Goal: Find specific page/section: Find specific page/section

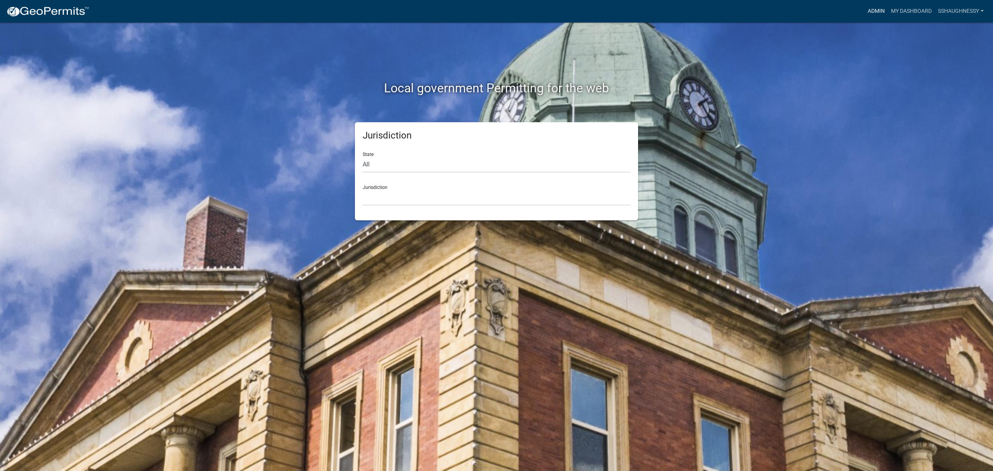
click at [880, 7] on link "Admin" at bounding box center [875, 11] width 23 height 15
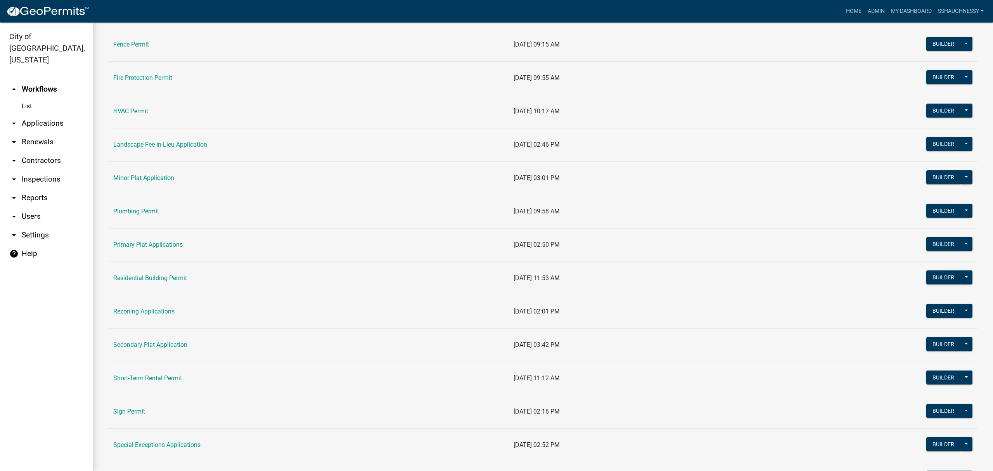
scroll to position [362, 0]
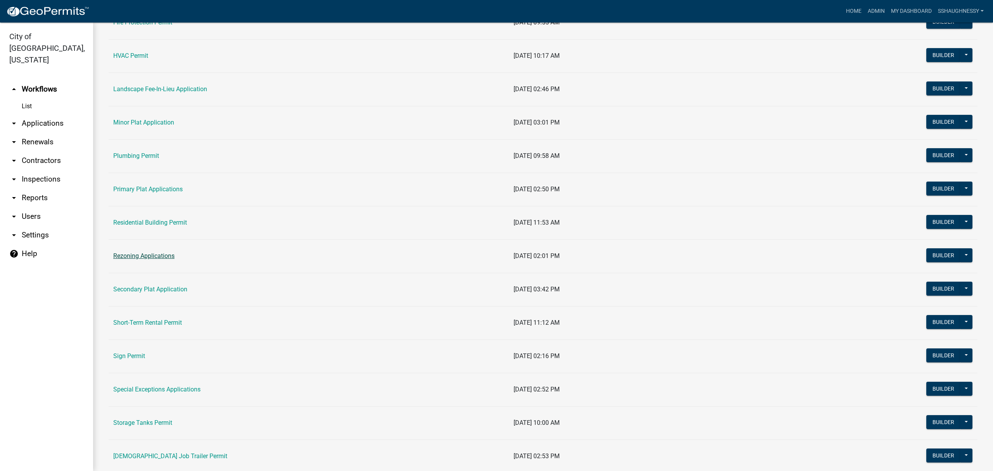
click at [162, 259] on link "Rezoning Applications" at bounding box center [143, 255] width 61 height 7
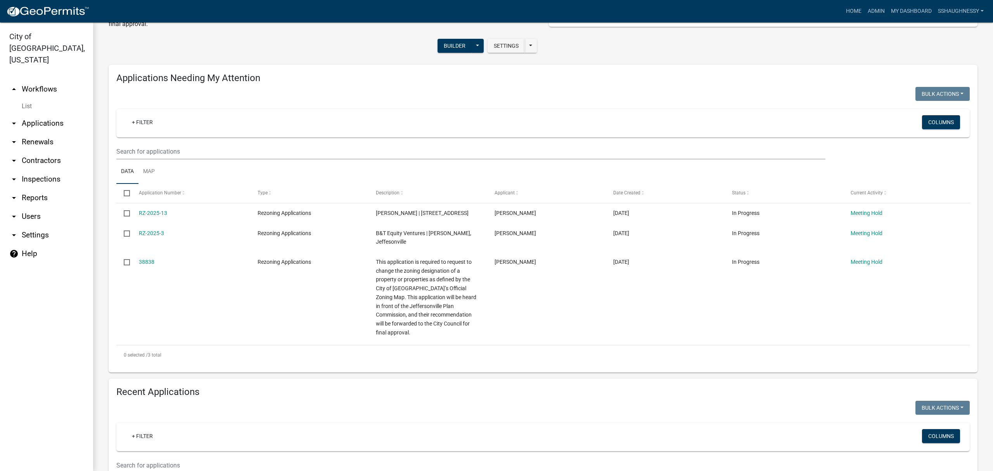
scroll to position [258, 0]
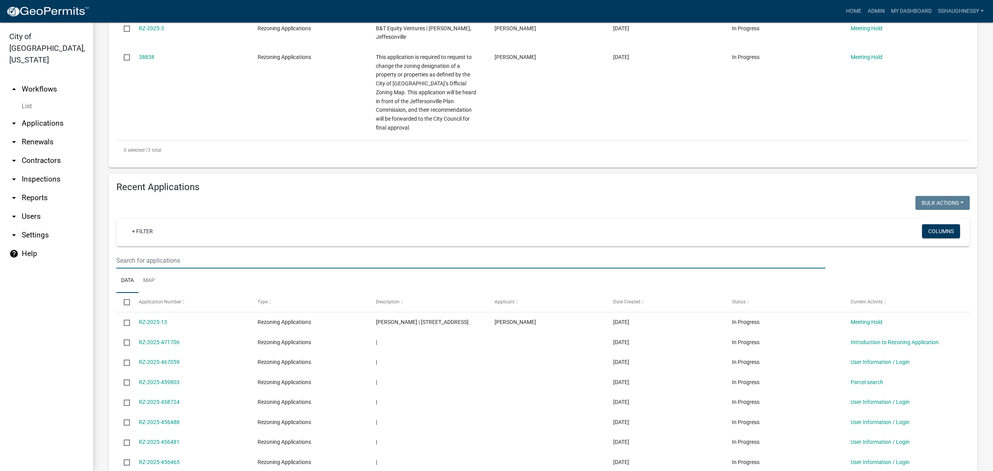
click at [358, 255] on input "text" at bounding box center [470, 260] width 709 height 16
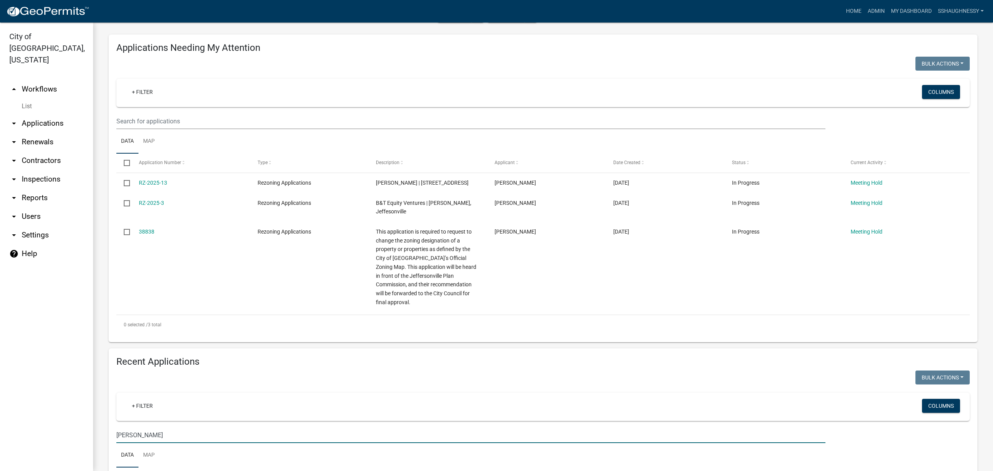
scroll to position [162, 0]
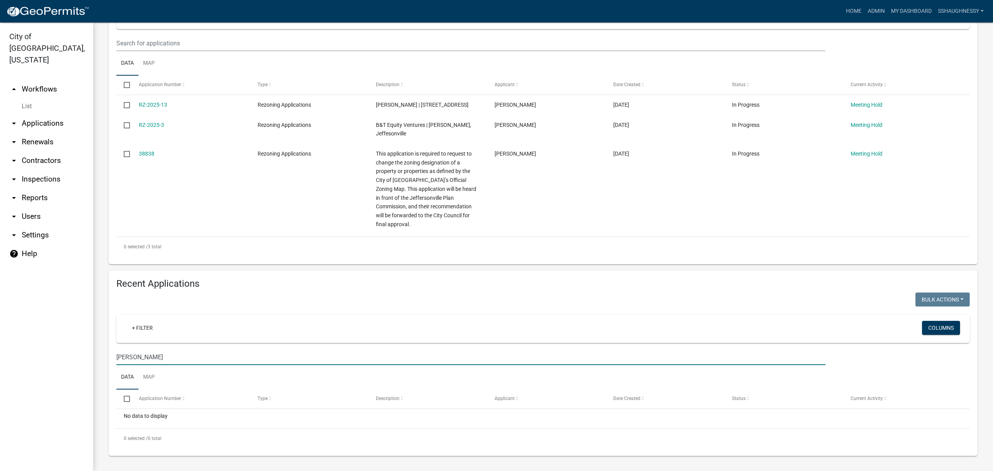
drag, startPoint x: 176, startPoint y: 352, endPoint x: 56, endPoint y: 352, distance: 120.2
click at [56, 352] on div "City of [GEOGRAPHIC_DATA], [US_STATE] arrow_drop_up Workflows List arrow_drop_d…" at bounding box center [496, 246] width 993 height 448
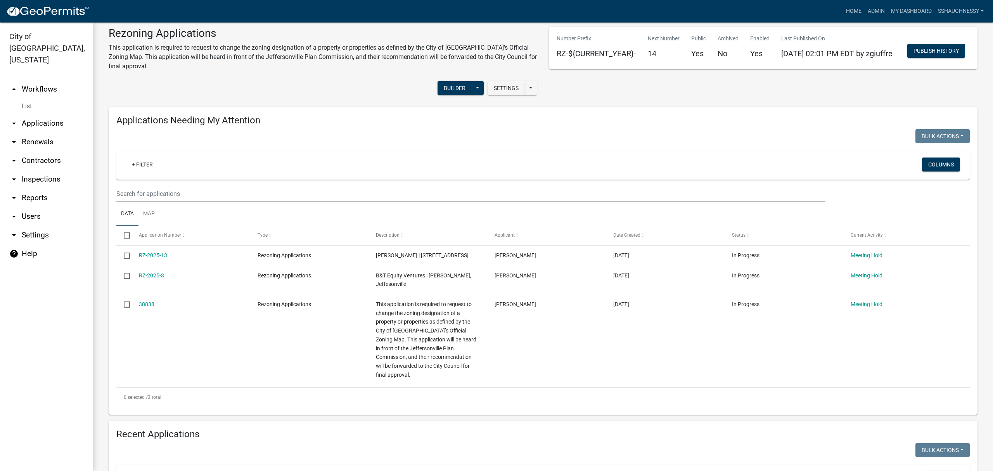
scroll to position [0, 0]
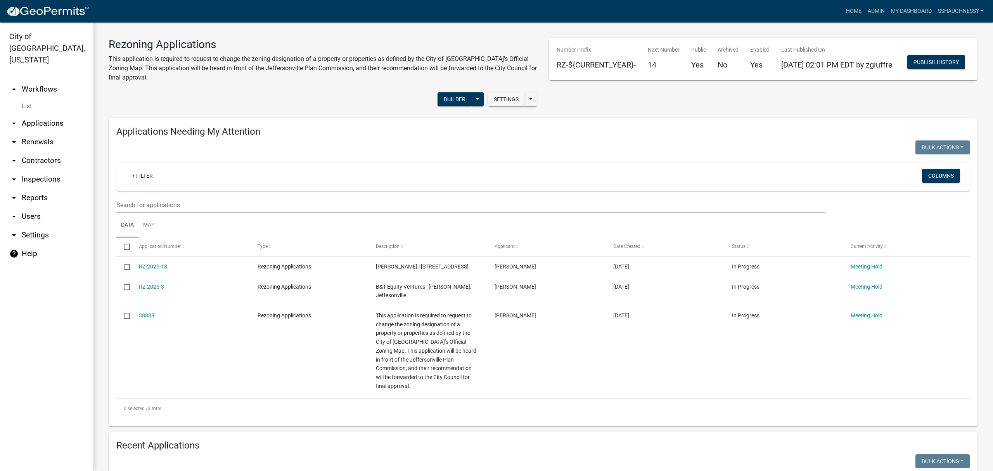
type input "[PERSON_NAME]"
click at [33, 80] on link "arrow_drop_up Workflows" at bounding box center [46, 89] width 93 height 19
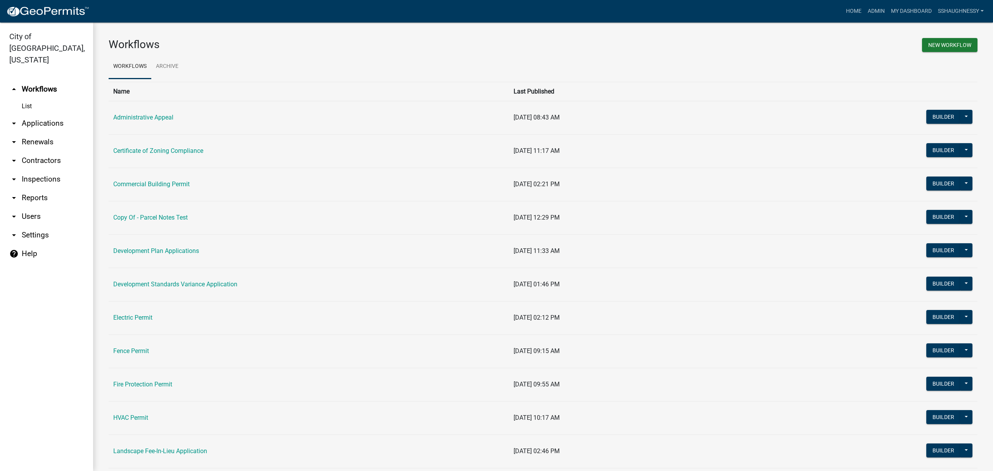
click at [53, 151] on link "arrow_drop_down Contractors" at bounding box center [46, 160] width 93 height 19
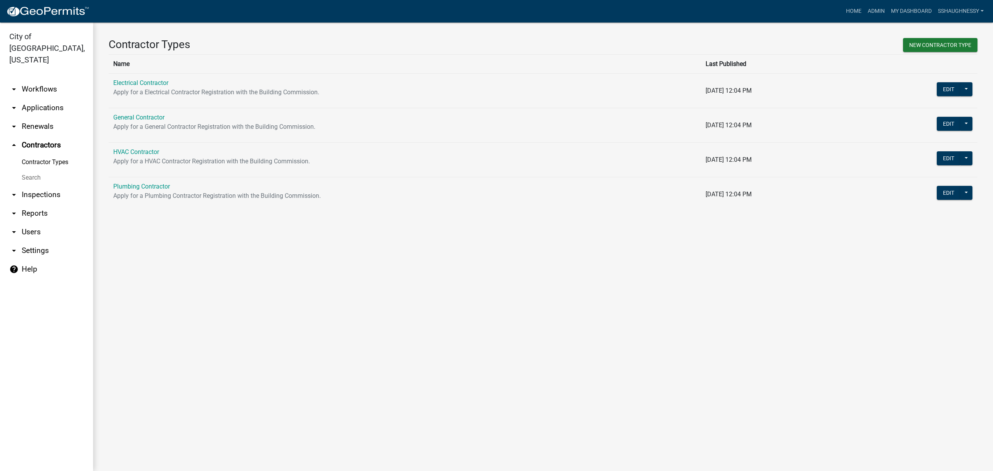
click at [39, 98] on link "arrow_drop_down Applications" at bounding box center [46, 107] width 93 height 19
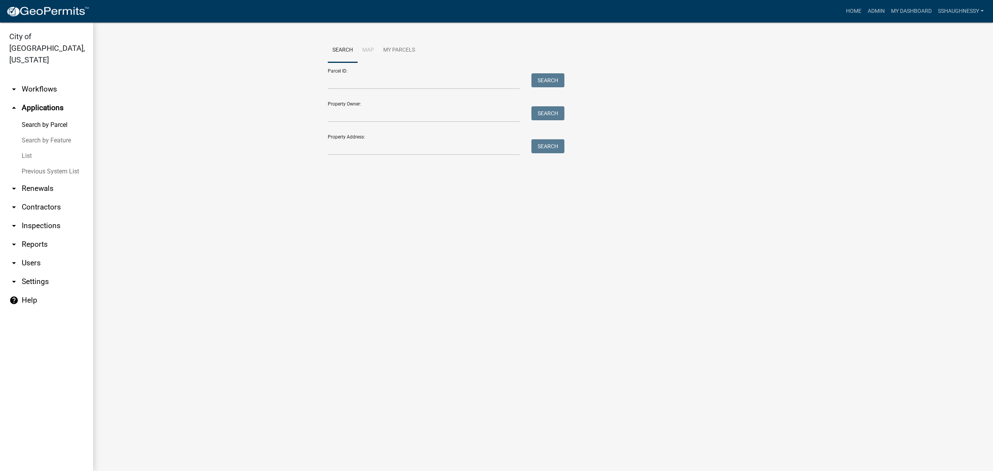
click at [41, 254] on link "arrow_drop_down Users" at bounding box center [46, 263] width 93 height 19
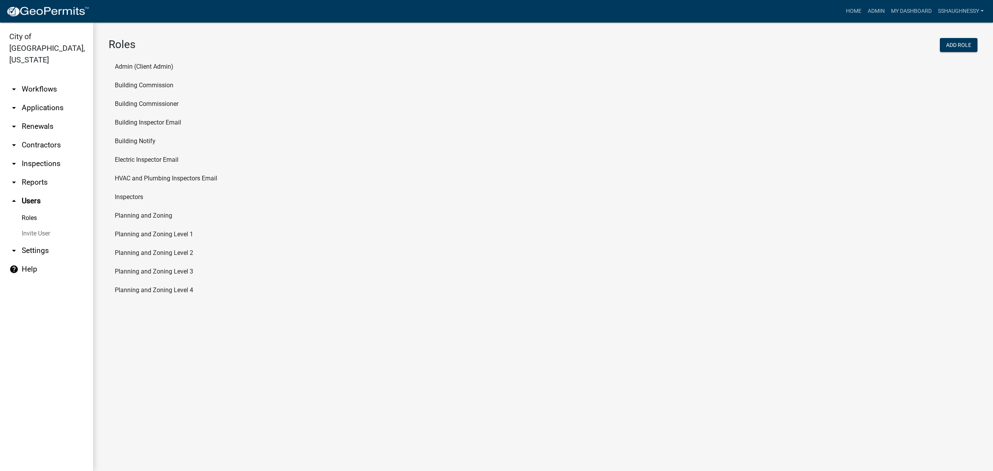
click at [44, 11] on img at bounding box center [47, 12] width 83 height 12
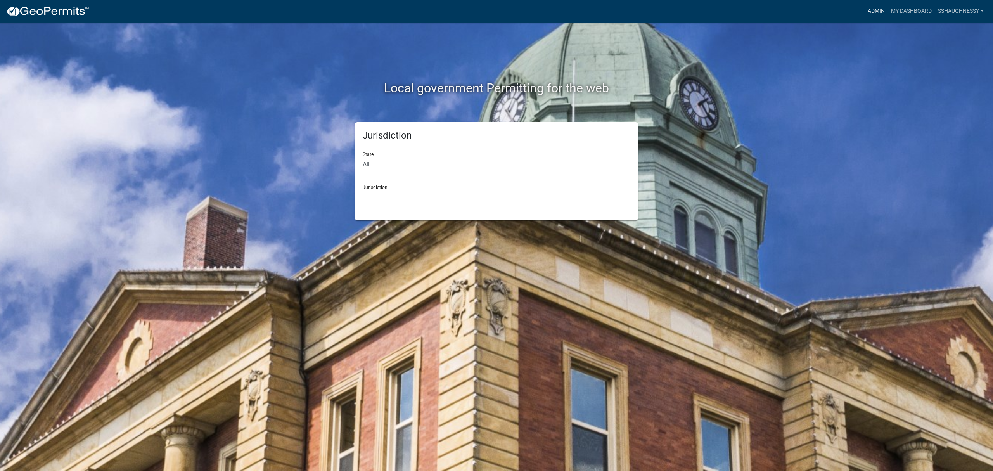
click at [880, 12] on link "Admin" at bounding box center [875, 11] width 23 height 15
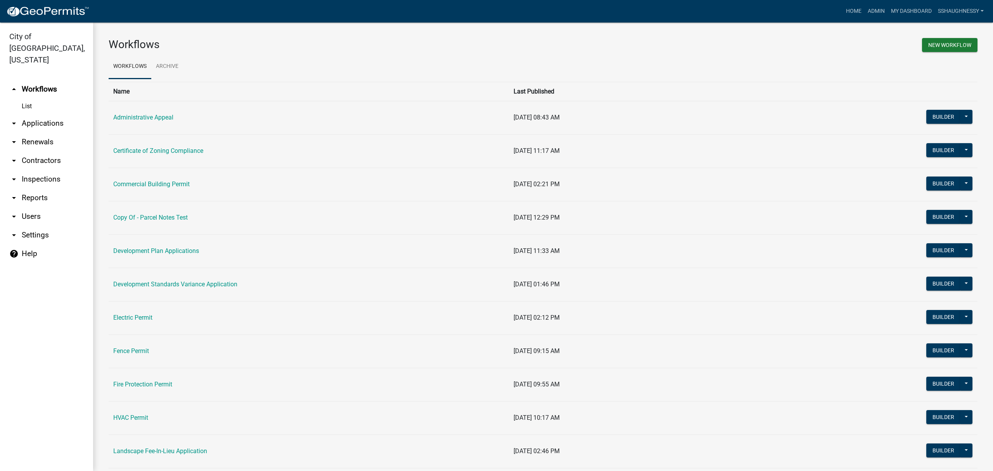
click at [60, 114] on link "arrow_drop_down Applications" at bounding box center [46, 123] width 93 height 19
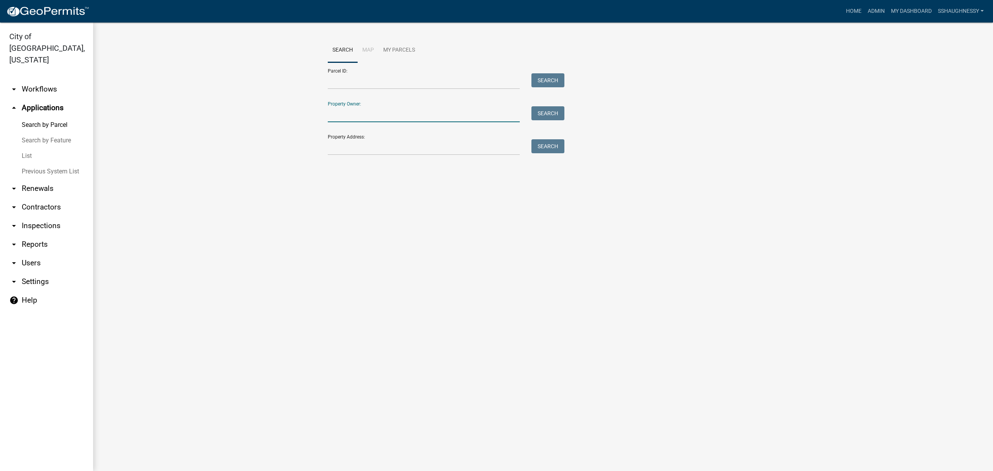
click at [368, 114] on input "Property Owner:" at bounding box center [424, 114] width 192 height 16
click at [545, 110] on button "Search" at bounding box center [547, 113] width 33 height 14
drag, startPoint x: 377, startPoint y: 115, endPoint x: 286, endPoint y: 119, distance: 90.8
click at [286, 119] on wm-workflow-application-search-view "Search Map My Parcels Parcel ID: Search Property Owner: [PERSON_NAME] Search Pr…" at bounding box center [543, 112] width 869 height 149
type input "ellingswo"
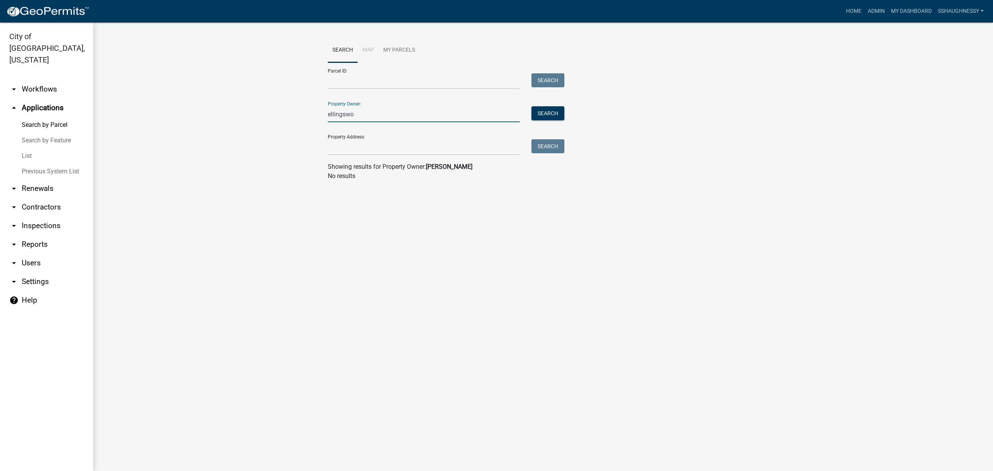
click at [44, 179] on link "arrow_drop_down Renewals" at bounding box center [46, 188] width 93 height 19
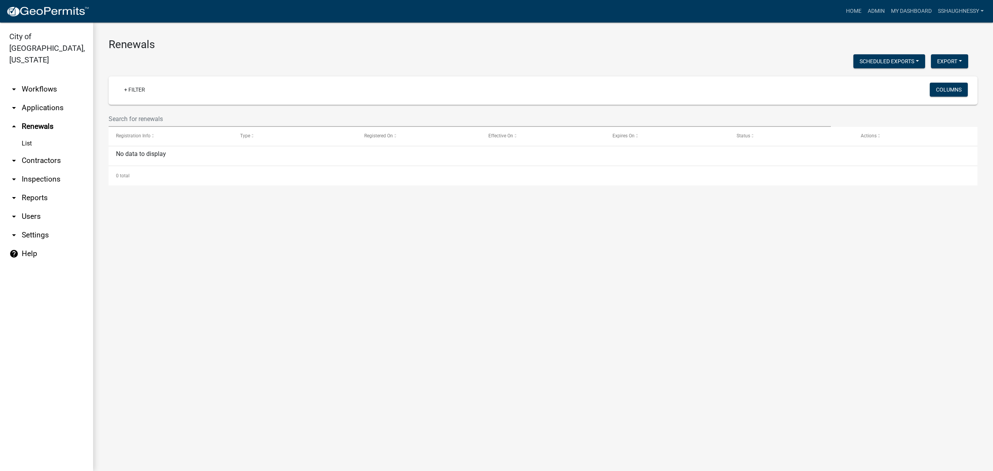
click at [45, 173] on link "arrow_drop_down Inspections" at bounding box center [46, 179] width 93 height 19
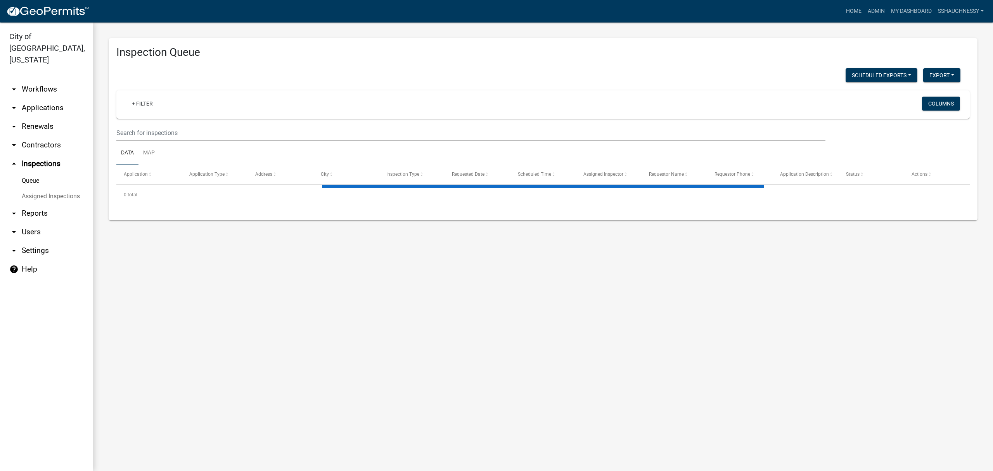
click at [45, 204] on link "arrow_drop_down Reports" at bounding box center [46, 213] width 93 height 19
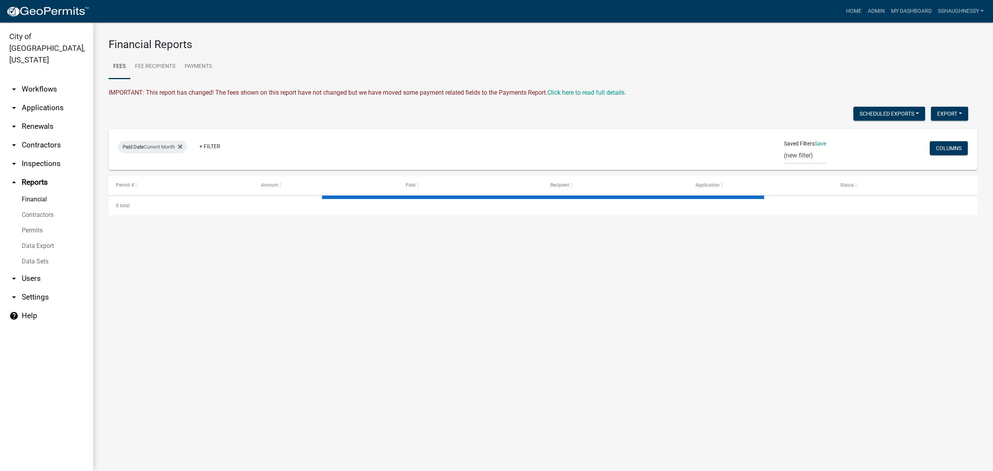
click at [43, 136] on link "arrow_drop_down Contractors" at bounding box center [46, 145] width 93 height 19
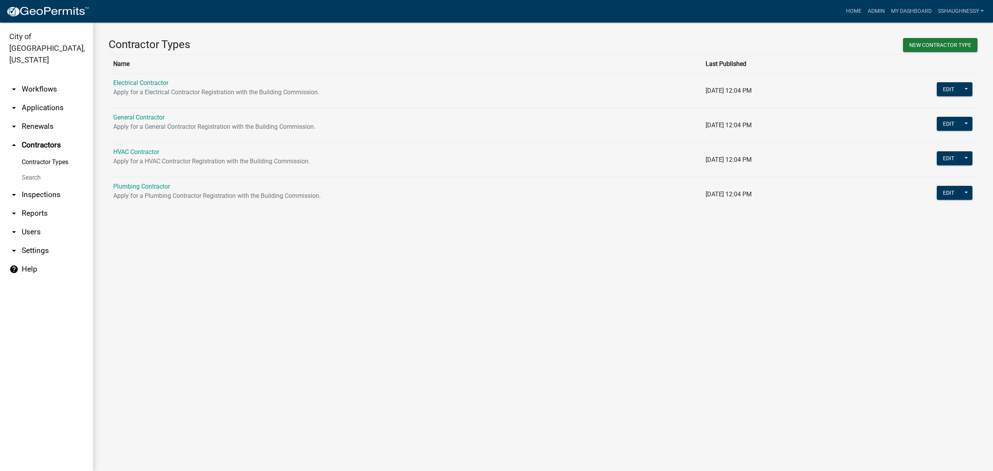
click at [45, 119] on link "arrow_drop_down Renewals" at bounding box center [46, 126] width 93 height 19
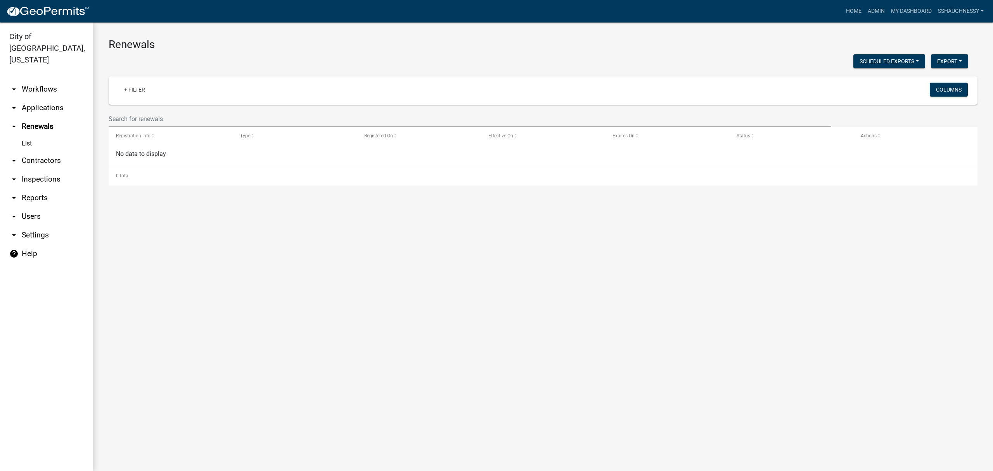
click at [44, 86] on link "arrow_drop_down Workflows" at bounding box center [46, 89] width 93 height 19
